Goal: Check status

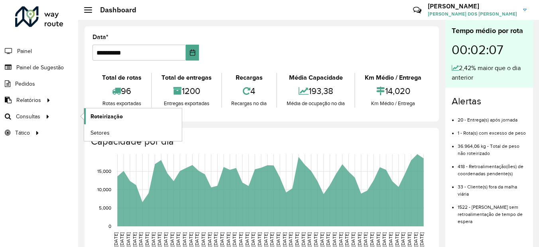
click at [114, 115] on span "Roteirização" at bounding box center [107, 116] width 32 height 8
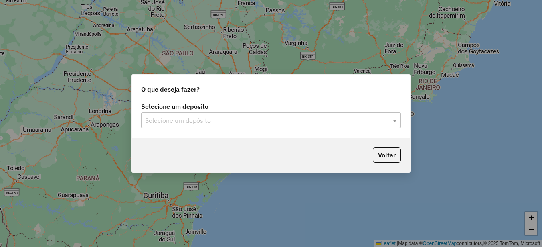
click at [217, 120] on input "text" at bounding box center [262, 121] width 235 height 10
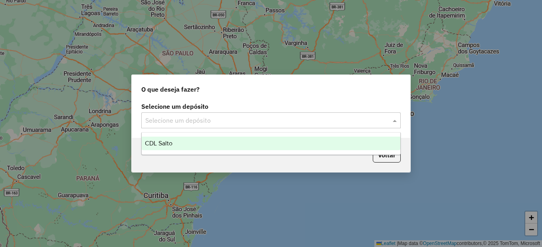
click at [170, 149] on div "CDL Salto" at bounding box center [271, 144] width 258 height 14
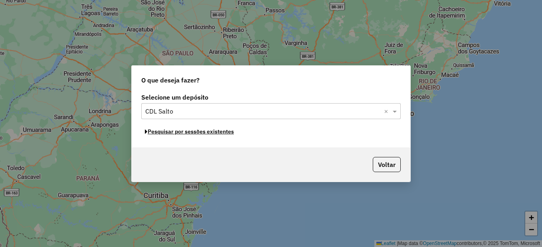
click at [189, 133] on button "Pesquisar por sessões existentes" at bounding box center [189, 132] width 96 height 12
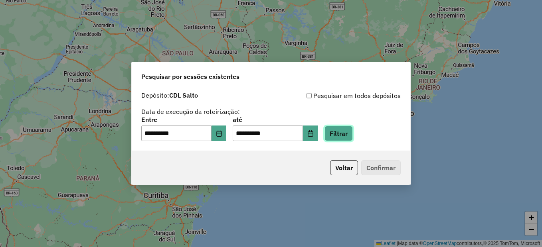
click at [350, 136] on button "Filtrar" at bounding box center [338, 133] width 28 height 15
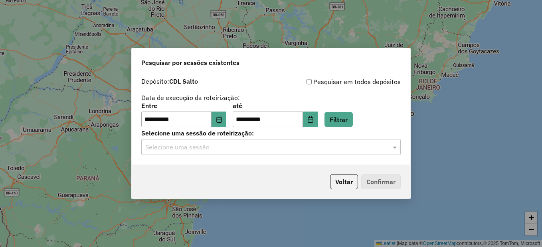
click at [276, 152] on input "text" at bounding box center [262, 148] width 235 height 10
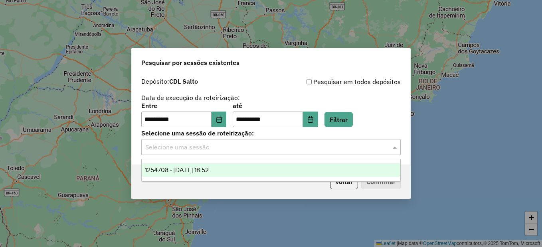
click at [239, 167] on div "1254708 - 28/08/2025 18:52" at bounding box center [271, 171] width 258 height 14
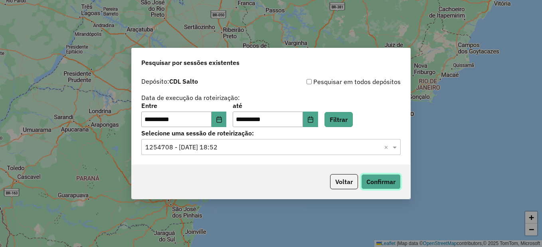
click at [373, 175] on button "Confirmar" at bounding box center [380, 181] width 39 height 15
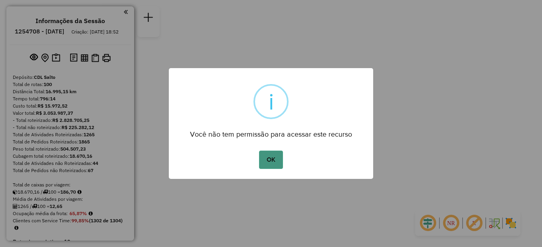
click at [270, 157] on button "OK" at bounding box center [271, 160] width 24 height 18
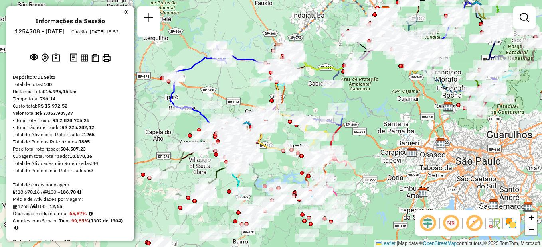
drag, startPoint x: 238, startPoint y: 118, endPoint x: 244, endPoint y: 43, distance: 75.6
click at [244, 43] on div "Janela de atendimento Grade de atendimento Capacidade Transportadoras Veículos …" at bounding box center [271, 123] width 542 height 247
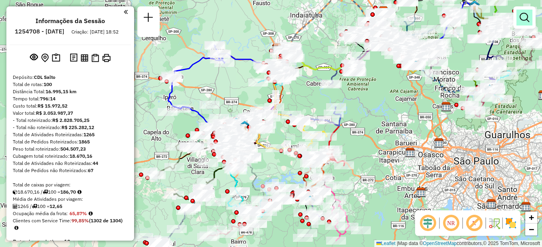
click at [531, 16] on link at bounding box center [524, 18] width 16 height 16
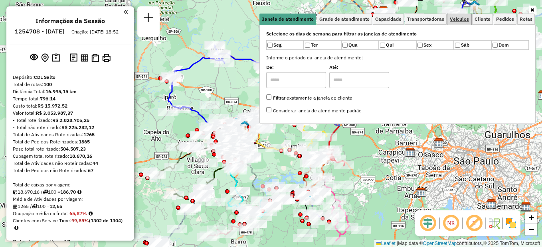
click at [455, 18] on span "Veículos" at bounding box center [458, 19] width 19 height 5
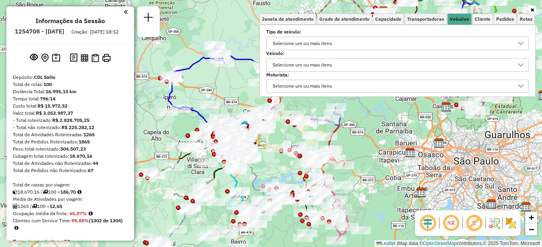
click at [327, 64] on div "Selecione um ou mais itens" at bounding box center [302, 65] width 65 height 13
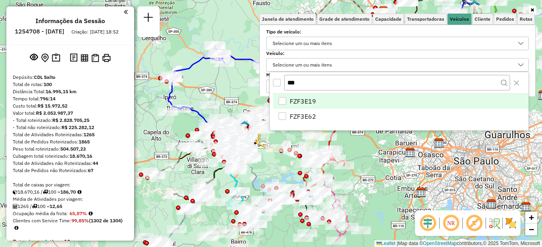
type input "***"
click at [282, 102] on div "FZF3E19" at bounding box center [282, 101] width 8 height 8
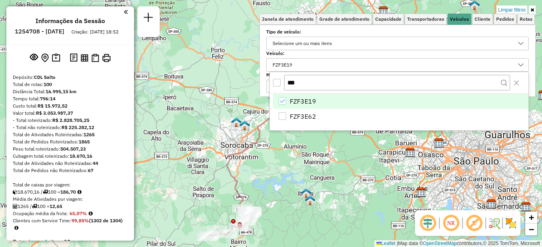
click at [292, 207] on div "Limpar filtros Janela de atendimento Grade de atendimento Capacidade Transporta…" at bounding box center [271, 123] width 542 height 247
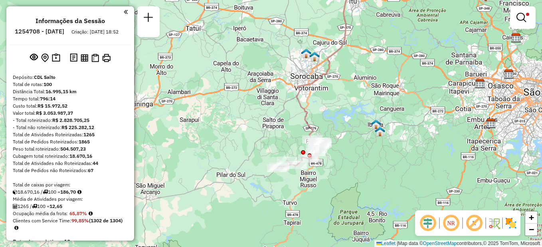
drag, startPoint x: 292, startPoint y: 207, endPoint x: 362, endPoint y: 138, distance: 98.1
click at [362, 138] on div "Limpar filtros Janela de atendimento Grade de atendimento Capacidade Transporta…" at bounding box center [271, 123] width 542 height 247
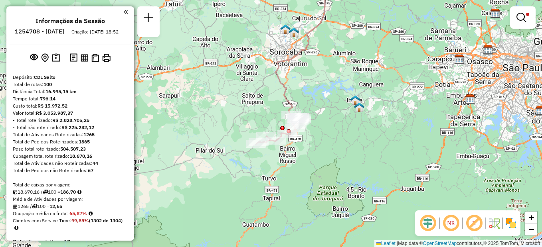
drag, startPoint x: 351, startPoint y: 180, endPoint x: 329, endPoint y: 154, distance: 34.3
click at [329, 154] on div "Limpar filtros Janela de atendimento Grade de atendimento Capacidade Transporta…" at bounding box center [271, 123] width 542 height 247
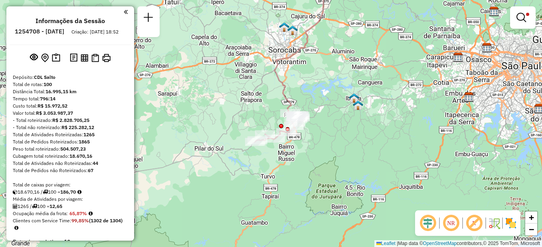
click at [279, 81] on icon at bounding box center [294, 57] width 59 height 164
select select "**********"
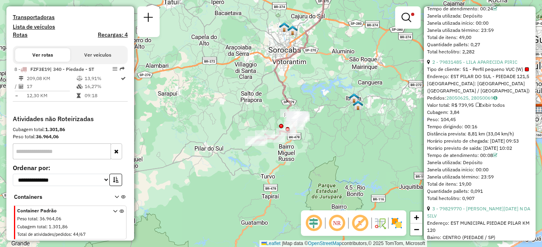
scroll to position [420, 0]
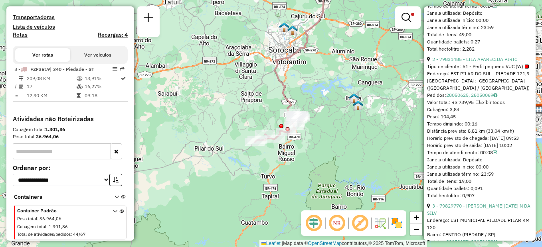
drag, startPoint x: 438, startPoint y: 162, endPoint x: 431, endPoint y: 162, distance: 7.2
click at [431, 142] on div "Horário previsto de chegada: [DATE] 09:53" at bounding box center [479, 138] width 105 height 7
copy div ":53"
click at [453, 106] on div "Valor total: R$ 739,95 Exibir todos" at bounding box center [479, 102] width 105 height 7
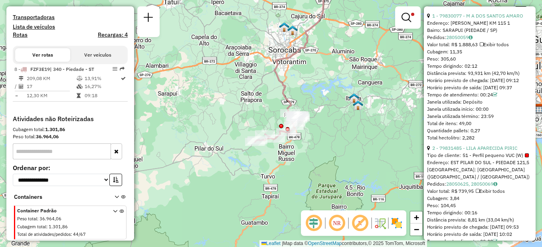
scroll to position [324, 0]
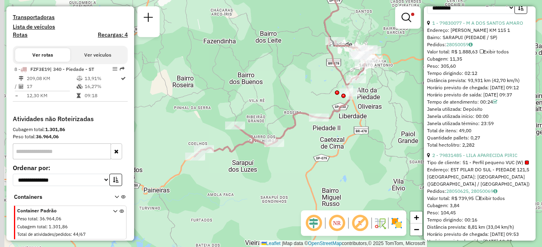
drag, startPoint x: 252, startPoint y: 138, endPoint x: 364, endPoint y: 164, distance: 114.9
click at [364, 164] on div "Limpar filtros Janela de atendimento Grade de atendimento Capacidade Transporta…" at bounding box center [271, 123] width 542 height 247
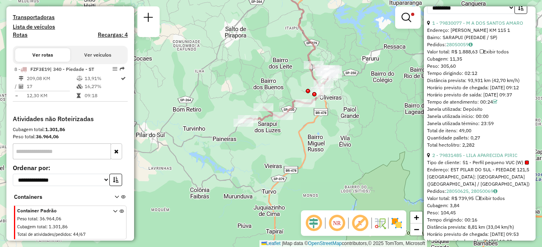
drag, startPoint x: 275, startPoint y: 177, endPoint x: 279, endPoint y: 138, distance: 39.7
click at [279, 138] on div "Limpar filtros Janela de atendimento Grade de atendimento Capacidade Transporta…" at bounding box center [271, 123] width 542 height 247
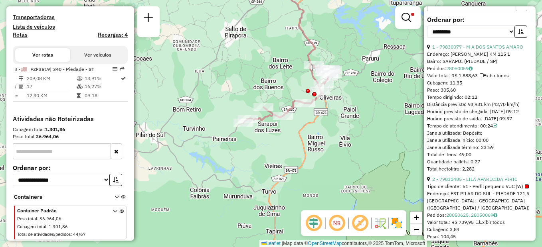
scroll to position [295, 0]
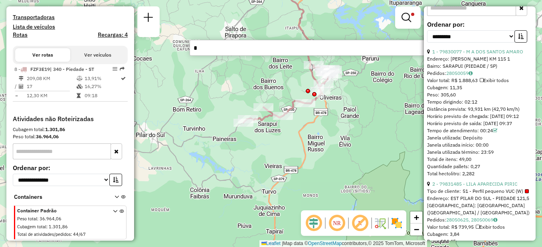
type input "**"
click at [462, 120] on div "Horário previsto de chegada: [DATE] 09:12" at bounding box center [479, 116] width 105 height 7
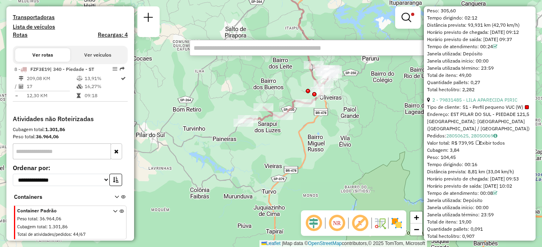
scroll to position [379, 0]
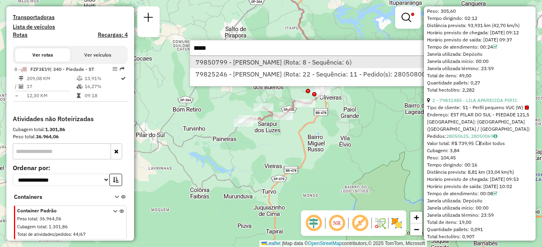
type input "*****"
click at [274, 60] on li "79850799 - [PERSON_NAME] (Rota: 8 - Sequência: 6)" at bounding box center [328, 62] width 276 height 12
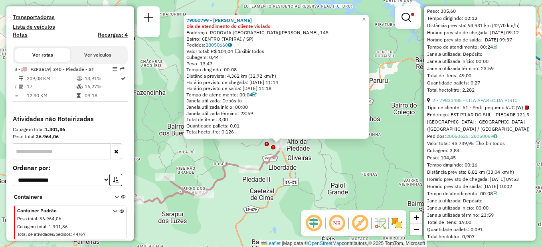
drag, startPoint x: 302, startPoint y: 124, endPoint x: 319, endPoint y: 162, distance: 41.2
click at [319, 162] on div "79850799 - [PERSON_NAME] O Dia de atendimento do cliente violado Endereço: RODO…" at bounding box center [271, 123] width 542 height 247
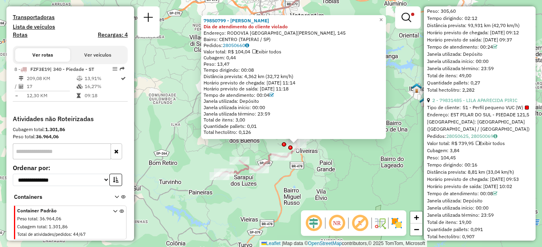
drag, startPoint x: 322, startPoint y: 169, endPoint x: 322, endPoint y: 157, distance: 11.6
click at [322, 157] on div "79850799 - [PERSON_NAME] O Dia de atendimento do cliente violado Endereço: RODO…" at bounding box center [271, 123] width 542 height 247
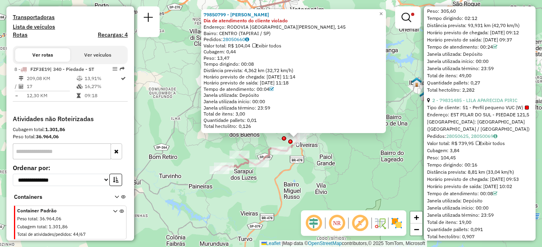
drag, startPoint x: 315, startPoint y: 177, endPoint x: 298, endPoint y: 159, distance: 24.8
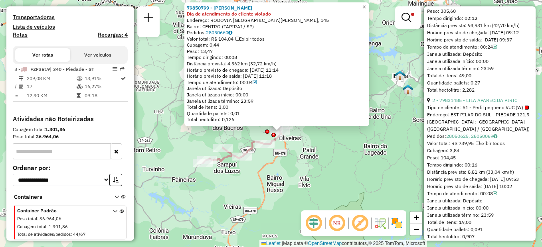
drag, startPoint x: 355, startPoint y: 198, endPoint x: 337, endPoint y: 190, distance: 19.1
click at [337, 190] on div "79850799 - [PERSON_NAME] O Dia de atendimento do cliente violado Endereço: RODO…" at bounding box center [271, 123] width 542 height 247
